Goal: Transaction & Acquisition: Purchase product/service

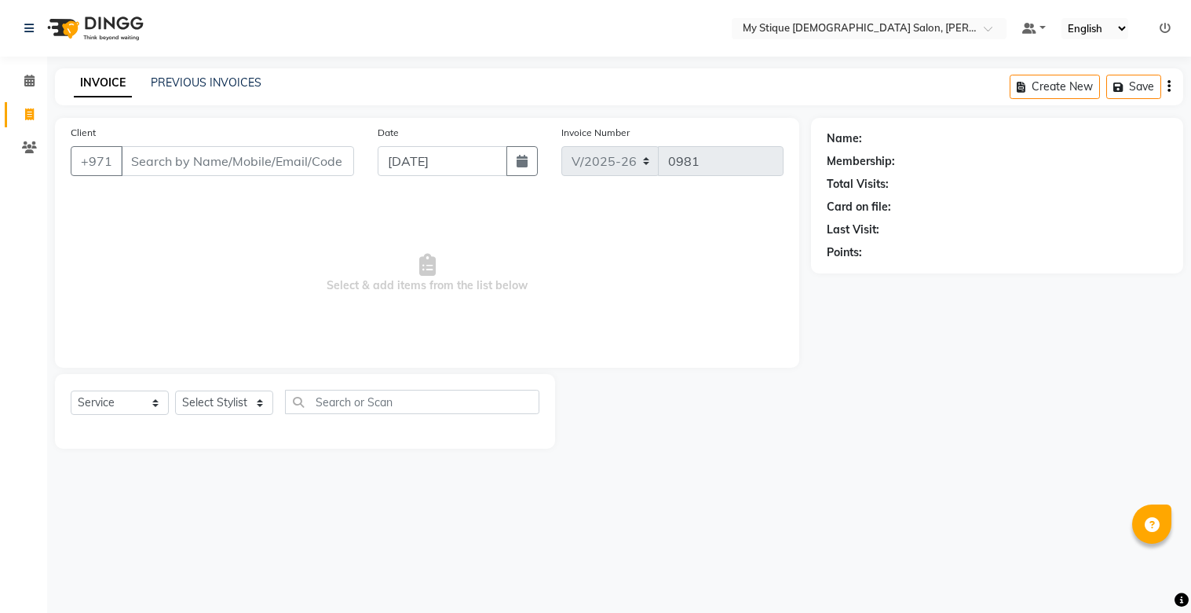
select select "7457"
select select "service"
click at [316, 165] on input "Client" at bounding box center [237, 161] width 233 height 30
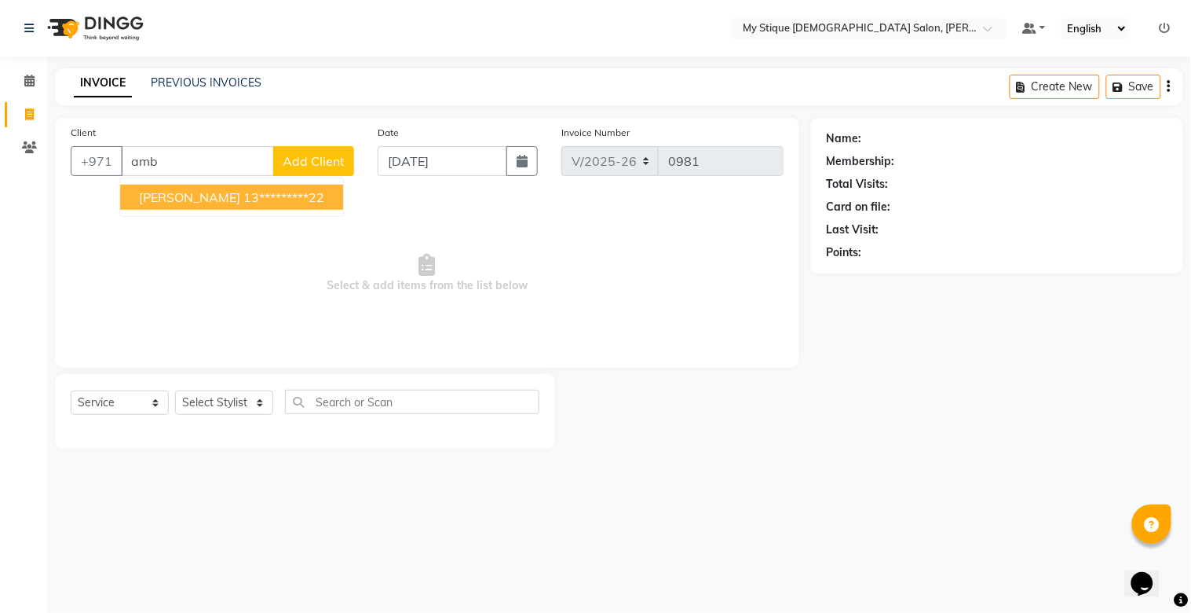
click at [163, 198] on span "[PERSON_NAME]" at bounding box center [189, 197] width 101 height 16
type input "13*********22"
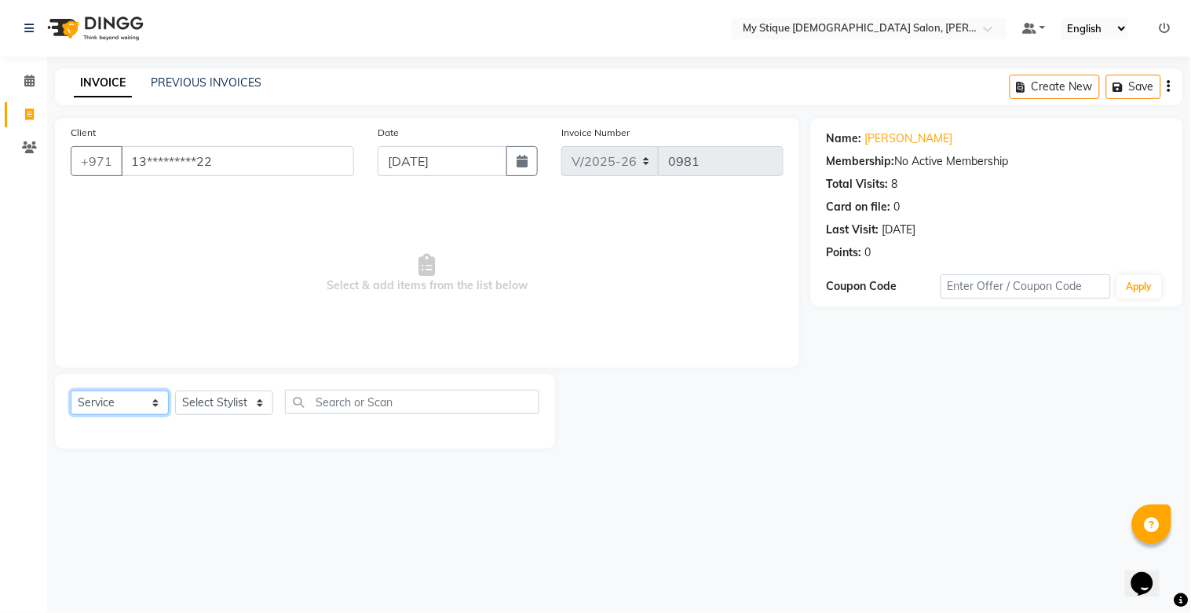
click at [134, 411] on select "Select Service Product Membership Package Voucher Prepaid Gift Card" at bounding box center [120, 402] width 98 height 24
click at [71, 391] on select "Select Service Product Membership Package Voucher Prepaid Gift Card" at bounding box center [120, 402] width 98 height 24
drag, startPoint x: 213, startPoint y: 398, endPoint x: 214, endPoint y: 411, distance: 12.6
click at [214, 398] on select "Select Stylist [PERSON_NAME] Reshma [PERSON_NAME] Sales [PERSON_NAME] TEMP STAFF" at bounding box center [224, 402] width 98 height 24
select select "83492"
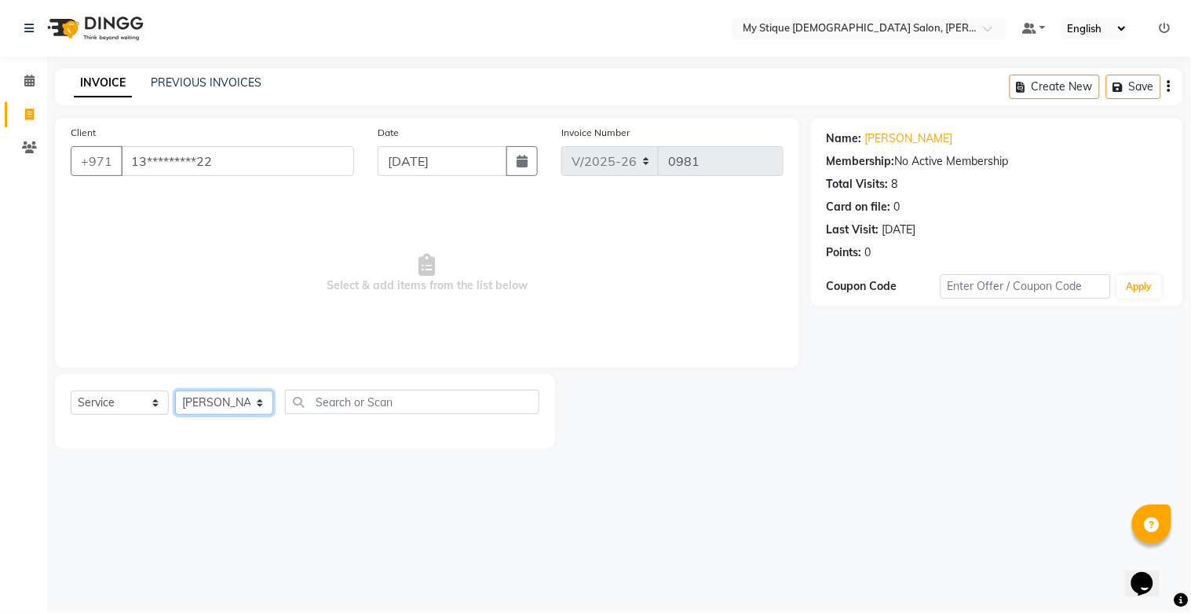
click at [175, 391] on select "Select Stylist [PERSON_NAME] Reshma [PERSON_NAME] Sales [PERSON_NAME] TEMP STAFF" at bounding box center [224, 402] width 98 height 24
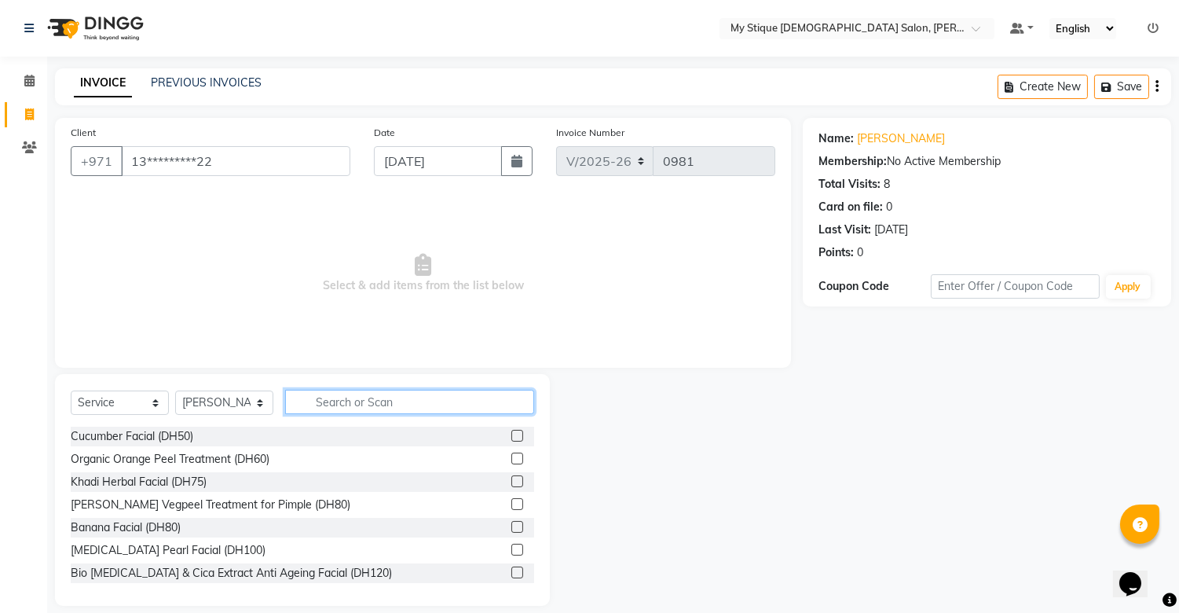
click at [352, 397] on input "text" at bounding box center [409, 402] width 249 height 24
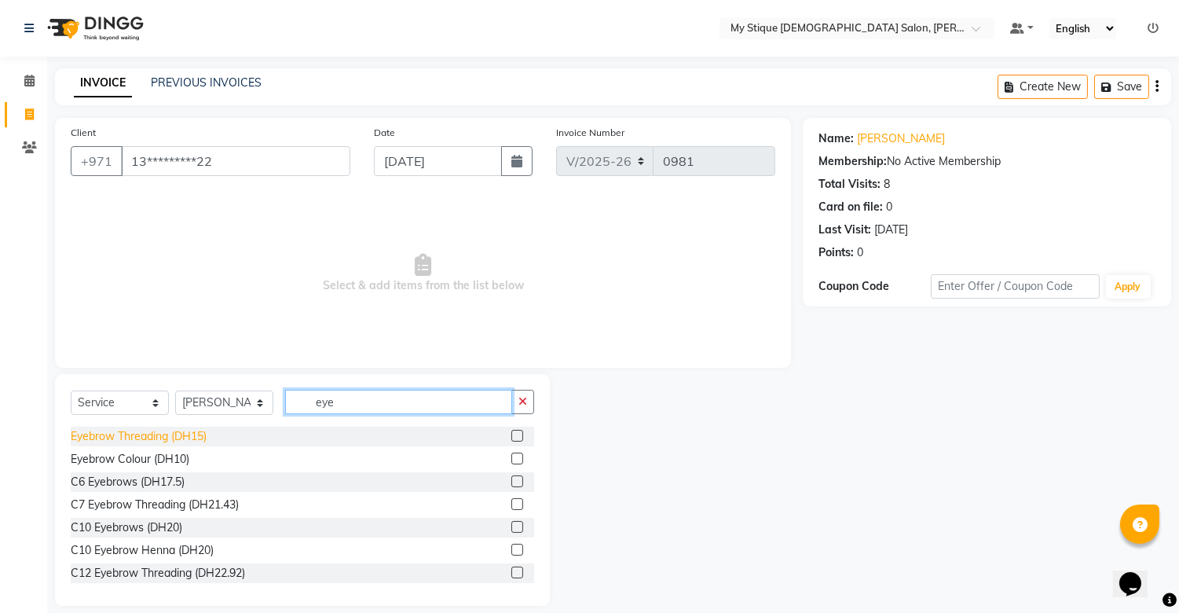
type input "eye"
click at [139, 429] on div "Eyebrow Threading (DH15)" at bounding box center [139, 436] width 136 height 16
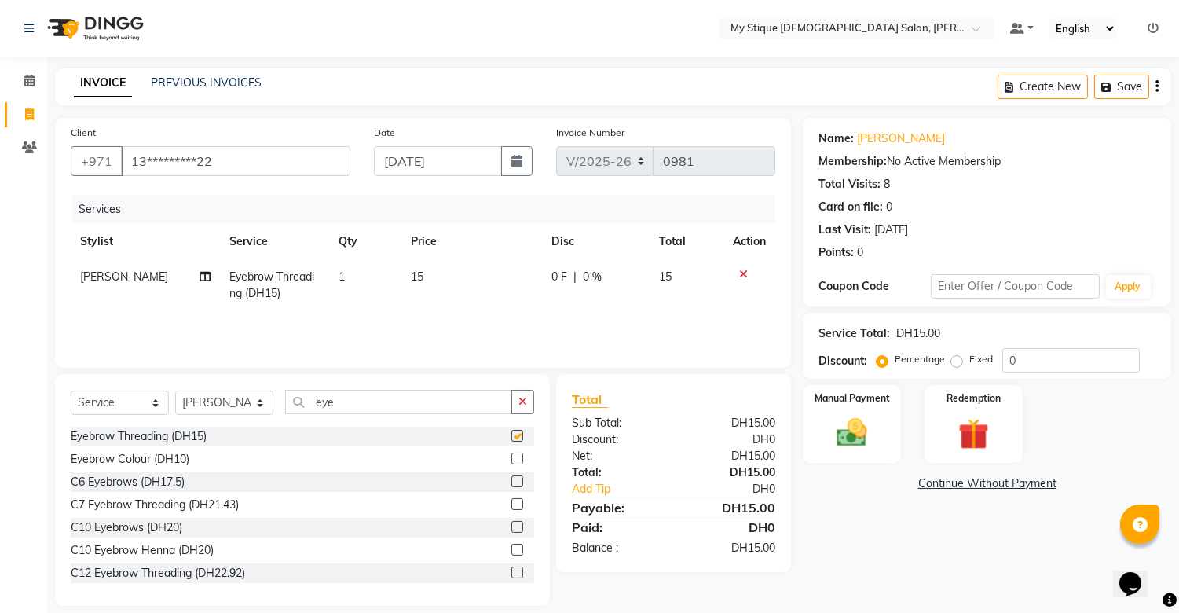
checkbox input "false"
click at [858, 402] on label "Manual Payment" at bounding box center [852, 397] width 79 height 15
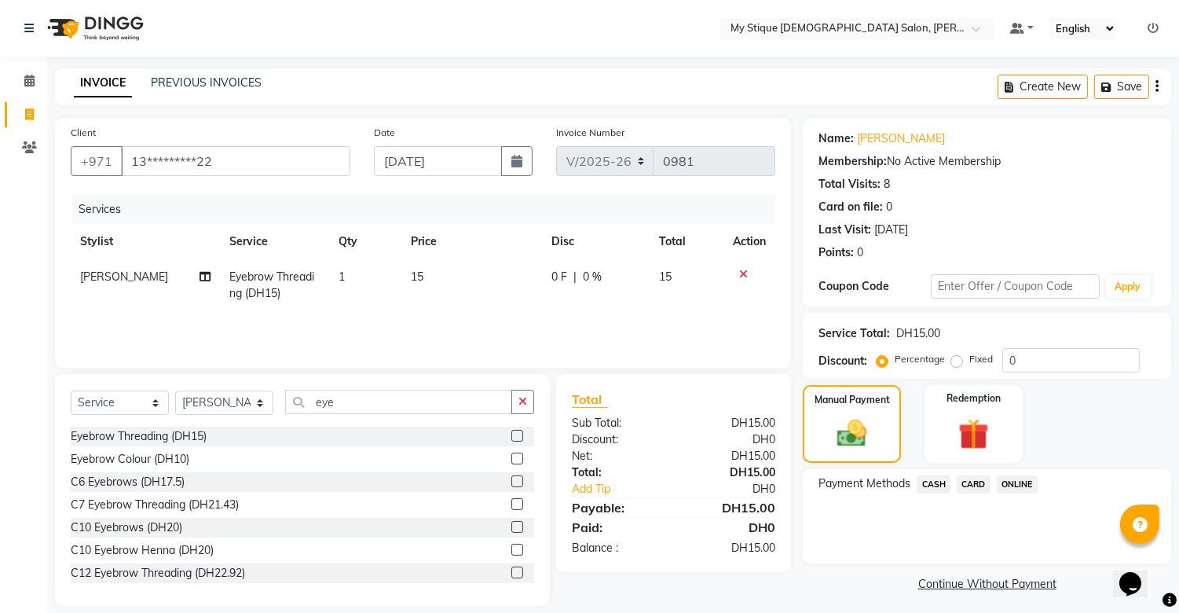
click at [935, 481] on span "CASH" at bounding box center [934, 484] width 34 height 18
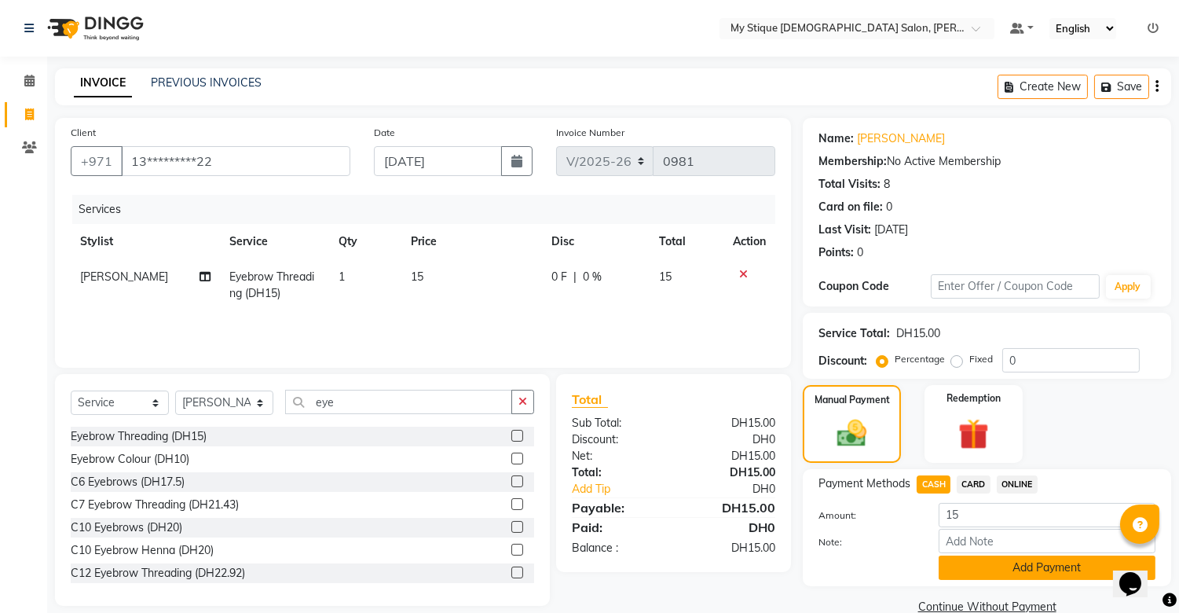
click at [1029, 569] on button "Add Payment" at bounding box center [1047, 567] width 217 height 24
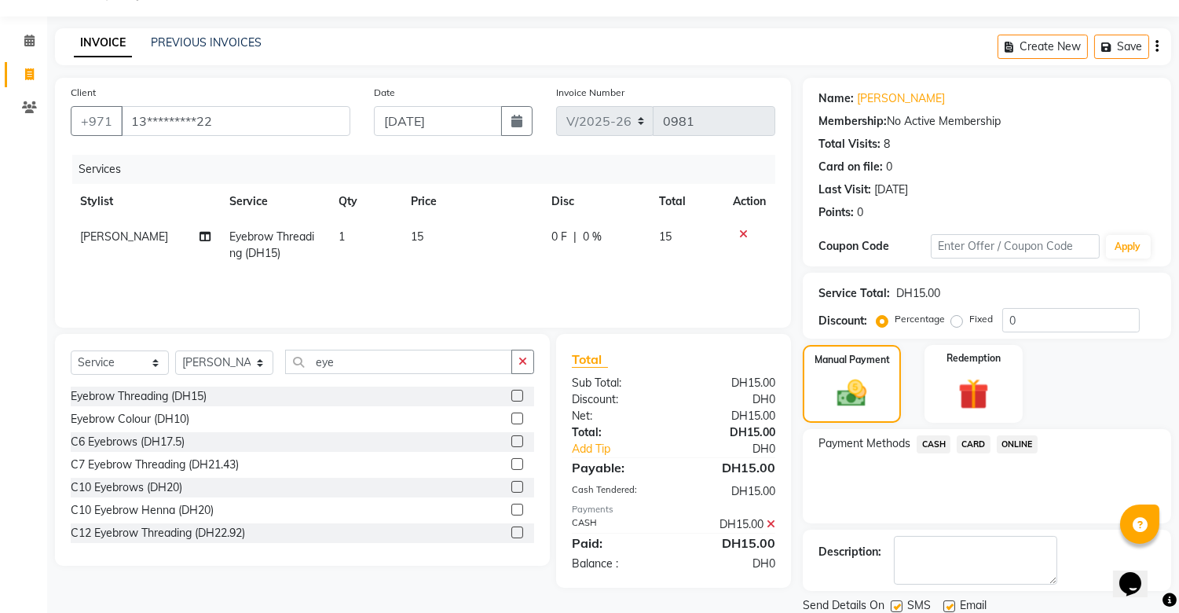
scroll to position [94, 0]
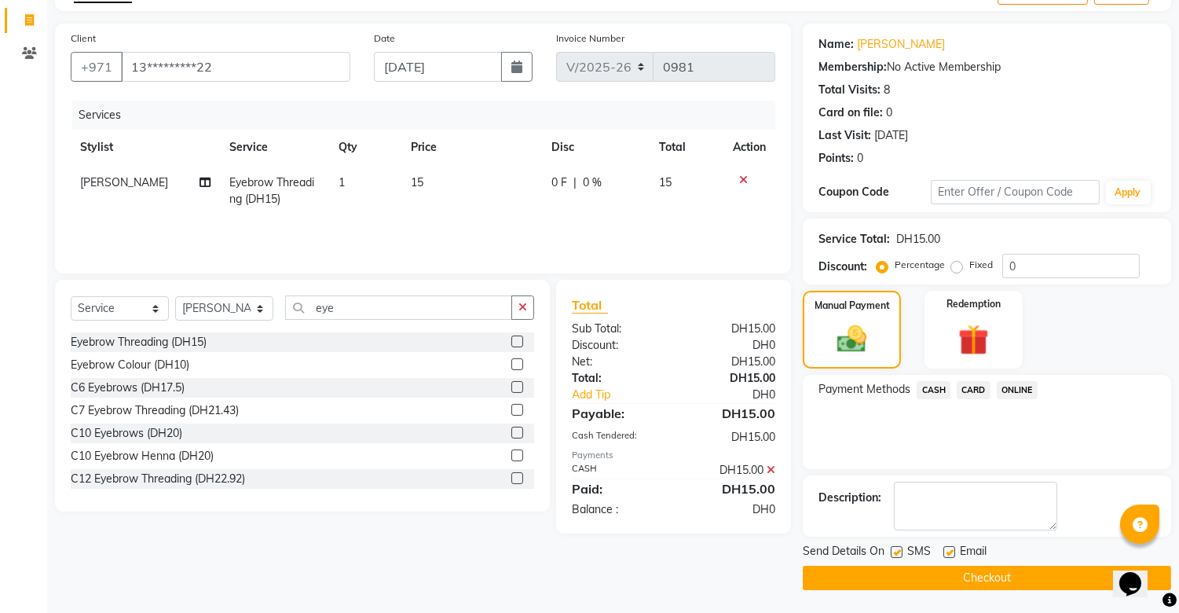
click at [1030, 578] on button "Checkout" at bounding box center [987, 577] width 368 height 24
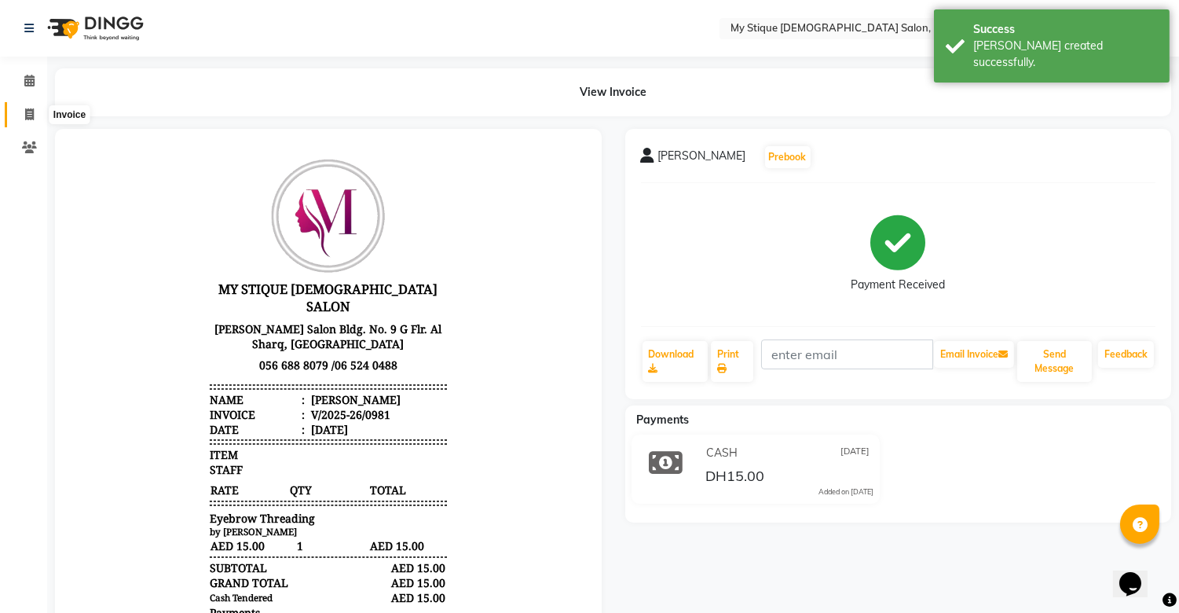
click at [35, 112] on span at bounding box center [29, 115] width 27 height 18
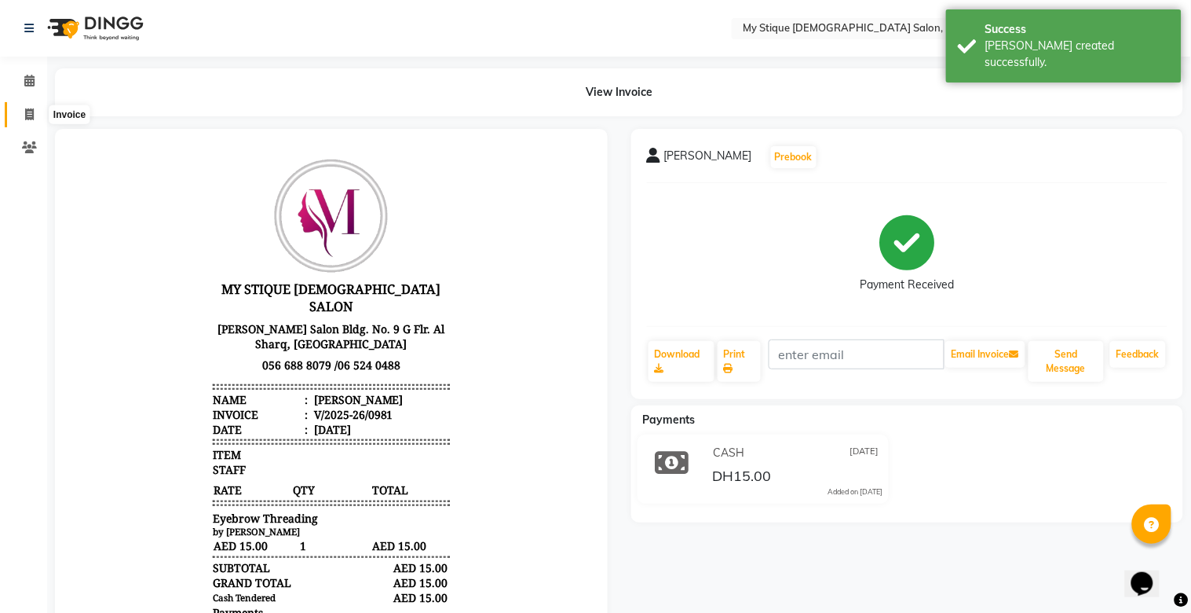
select select "service"
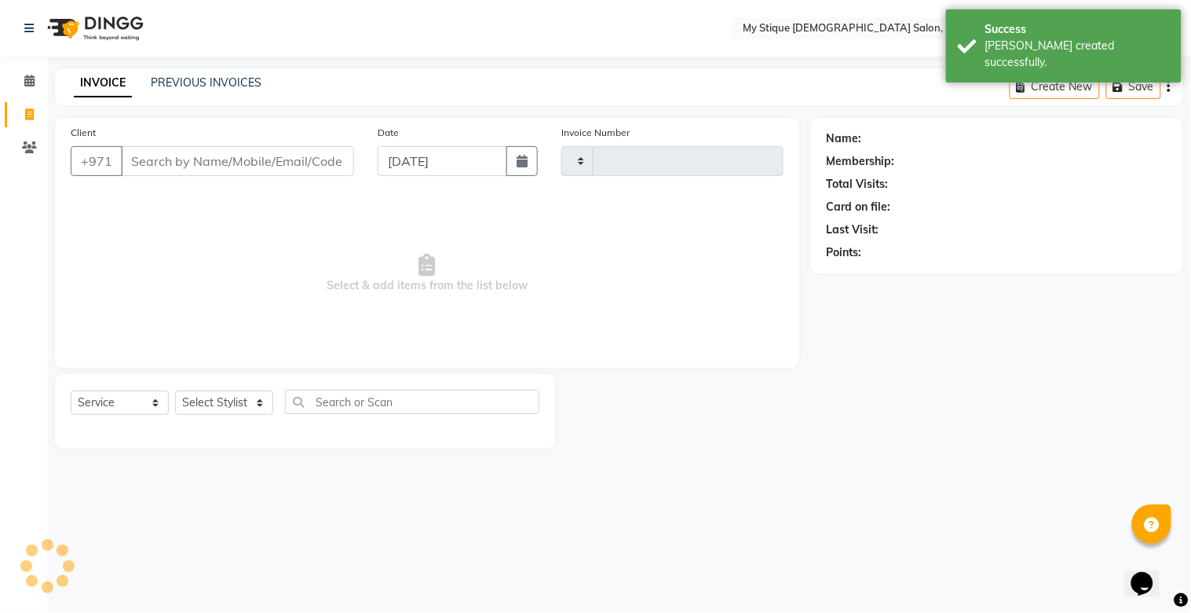
type input "0982"
select select "7457"
click at [218, 79] on link "PREVIOUS INVOICES" at bounding box center [206, 82] width 111 height 14
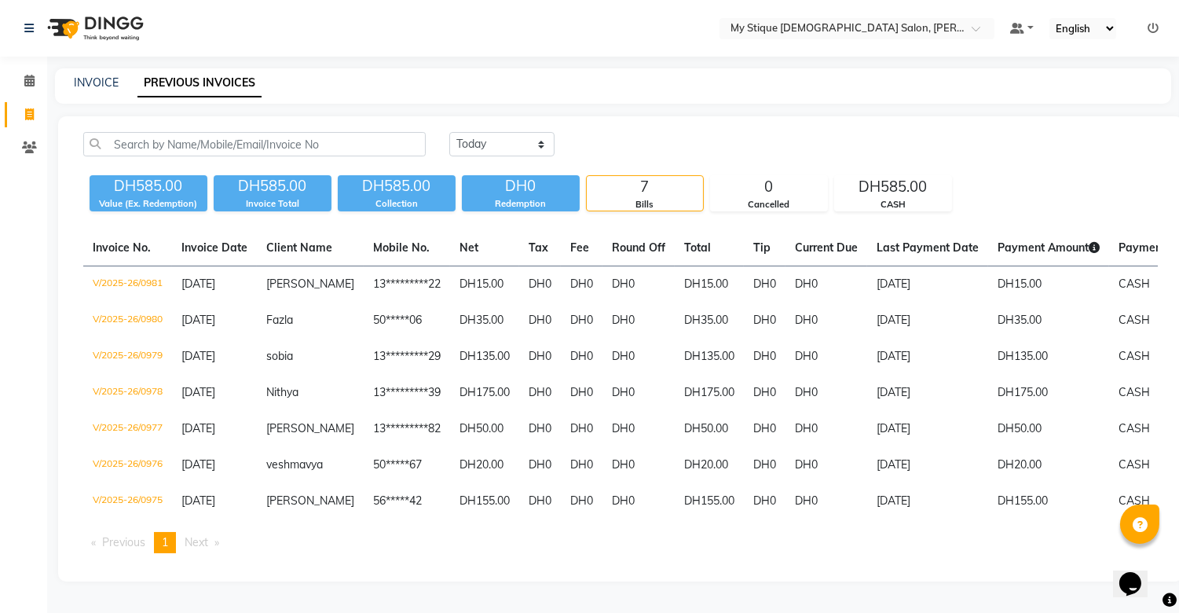
click at [96, 71] on div "INVOICE PREVIOUS INVOICES" at bounding box center [613, 85] width 1116 height 35
click at [97, 79] on link "INVOICE" at bounding box center [96, 82] width 45 height 14
select select "service"
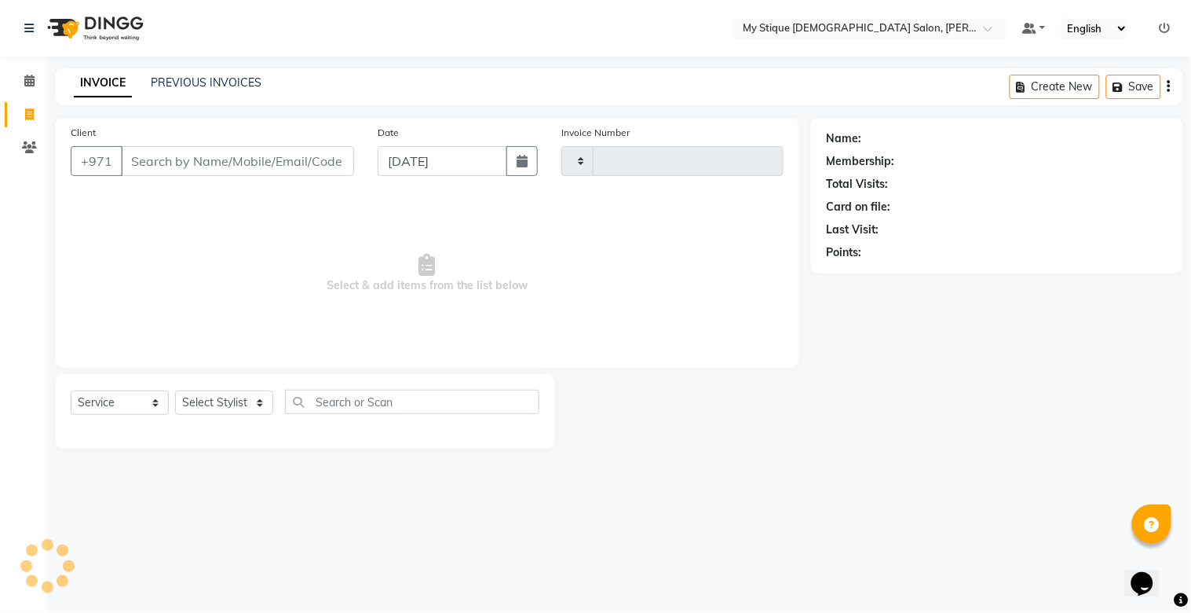
type input "0982"
select select "7457"
